Goal: Task Accomplishment & Management: Use online tool/utility

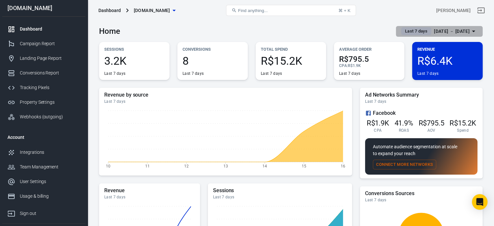
click at [434, 31] on div "[DATE] － [DATE]" at bounding box center [452, 31] width 36 height 8
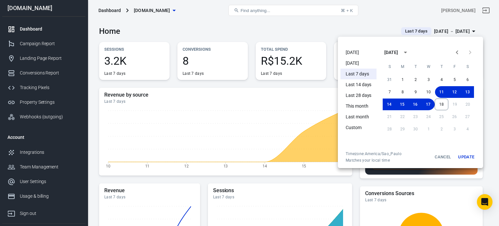
click at [363, 53] on li "[DATE]" at bounding box center [359, 52] width 36 height 11
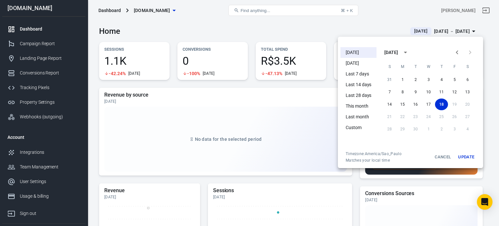
click at [224, 31] on div at bounding box center [249, 113] width 499 height 226
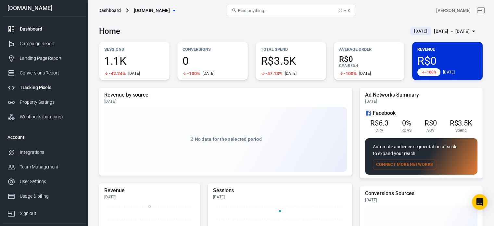
click at [54, 87] on div "Tracking Pixels" at bounding box center [50, 87] width 60 height 7
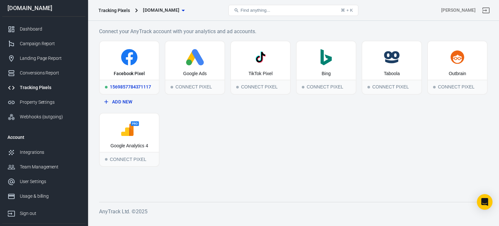
click at [120, 79] on div "Facebook Pixel" at bounding box center [129, 60] width 59 height 38
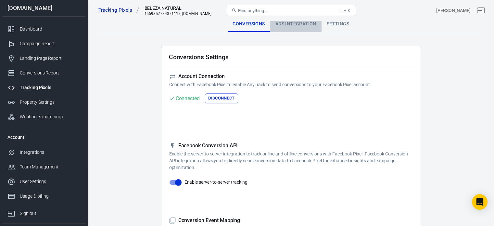
click at [295, 29] on div "Ads Integration" at bounding box center [295, 24] width 51 height 16
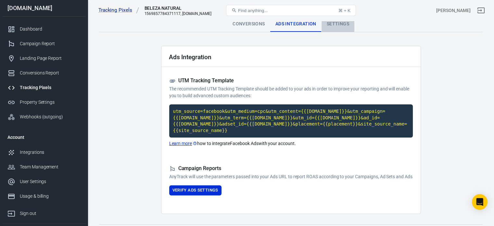
click at [334, 27] on div "Settings" at bounding box center [338, 24] width 33 height 16
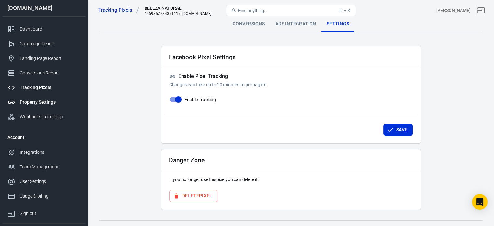
click at [42, 101] on div "Property Settings" at bounding box center [50, 102] width 60 height 7
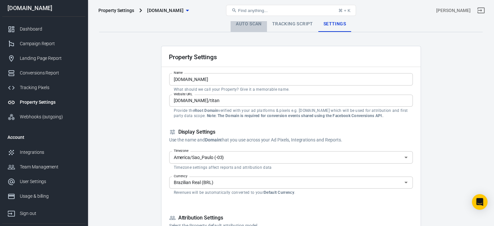
click at [257, 29] on link "Auto Scan" at bounding box center [249, 24] width 36 height 16
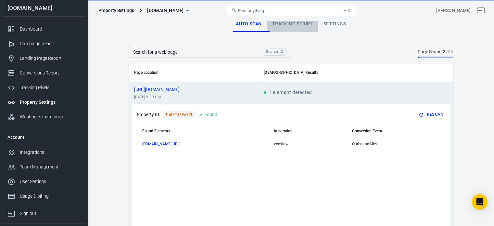
click at [283, 26] on link "Tracking Script" at bounding box center [292, 24] width 51 height 16
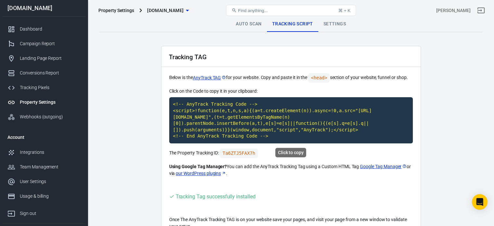
click at [281, 123] on code "<!-- AnyTrack Tracking Code --> <script>!function(e,t,n,s,a){(a=t.createElement…" at bounding box center [291, 120] width 244 height 46
click at [34, 92] on link "Tracking Pixels" at bounding box center [43, 87] width 83 height 15
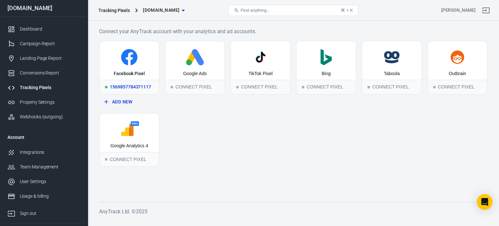
click at [133, 82] on div "1569857784371117" at bounding box center [129, 87] width 59 height 14
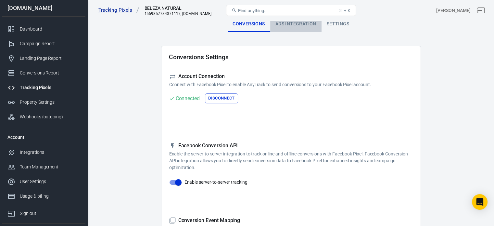
click at [294, 23] on div "Ads Integration" at bounding box center [295, 24] width 51 height 16
